Goal: Task Accomplishment & Management: Manage account settings

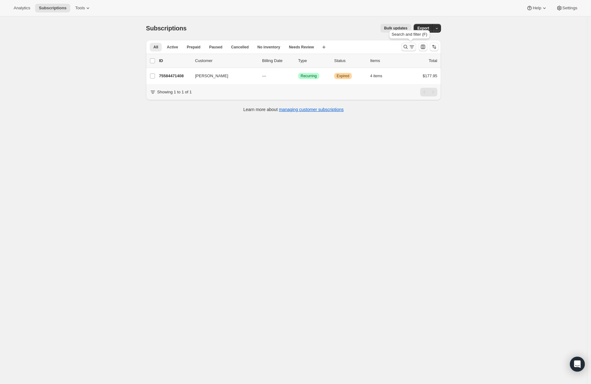
click at [406, 46] on icon "Search and filter results" at bounding box center [405, 47] width 6 height 6
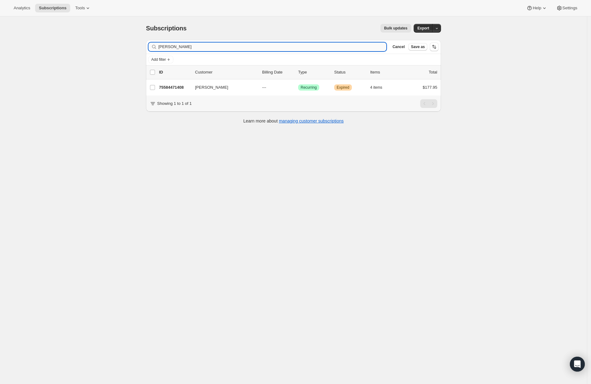
click at [256, 47] on input "[PERSON_NAME]" at bounding box center [272, 47] width 228 height 9
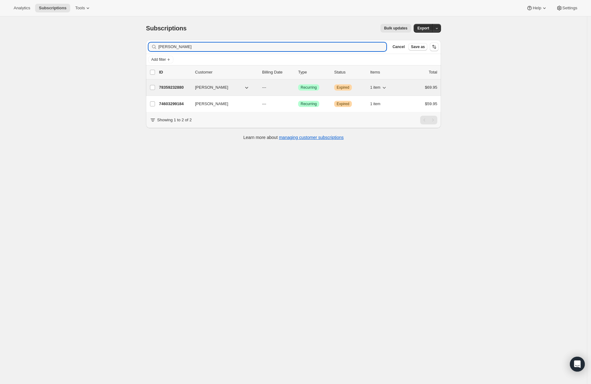
type input "[PERSON_NAME]"
click at [167, 89] on p "78359232880" at bounding box center [174, 87] width 31 height 6
